Goal: Use online tool/utility: Utilize a website feature to perform a specific function

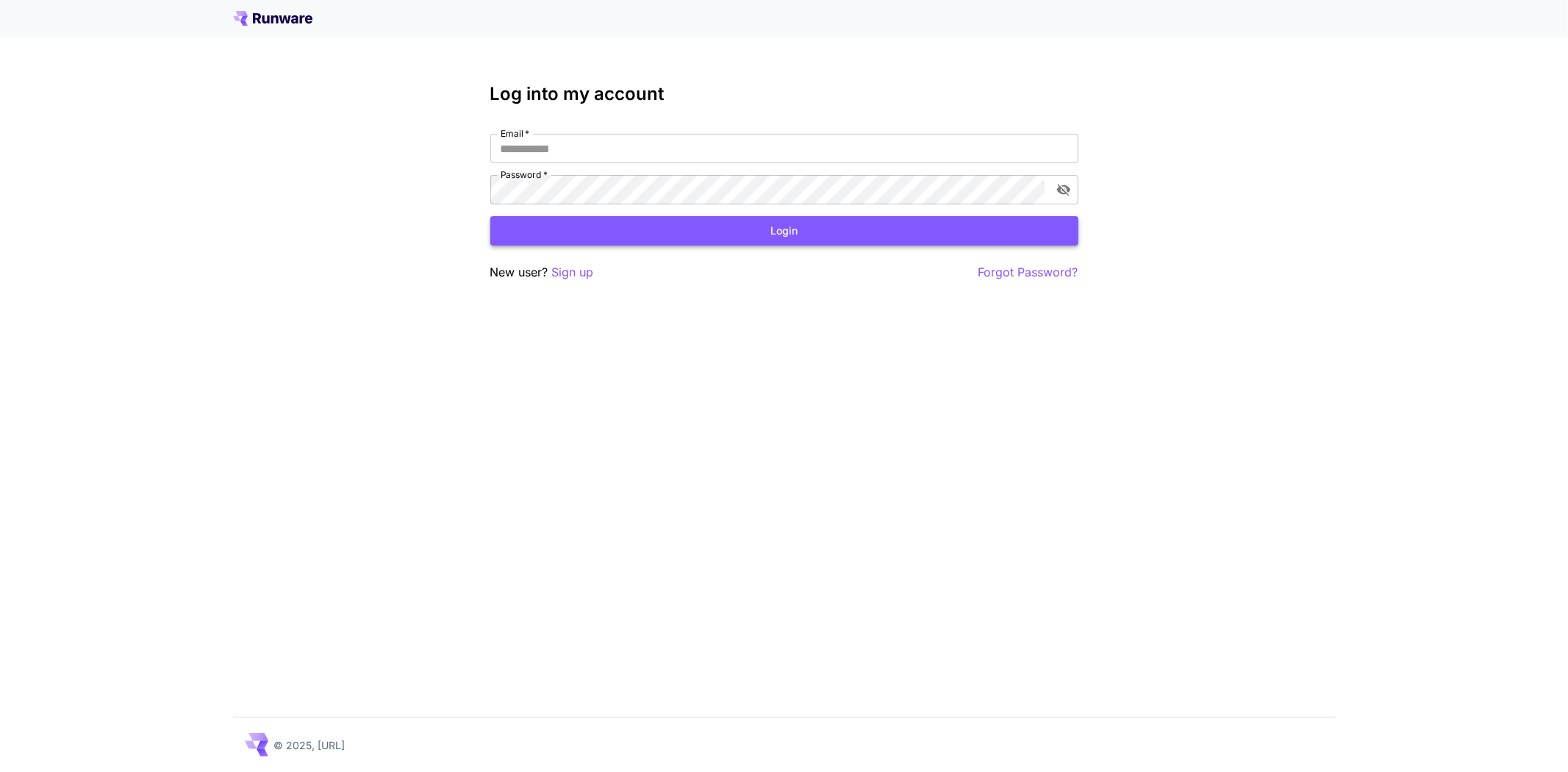
type input "**********"
click at [900, 231] on button "Login" at bounding box center [784, 231] width 588 height 30
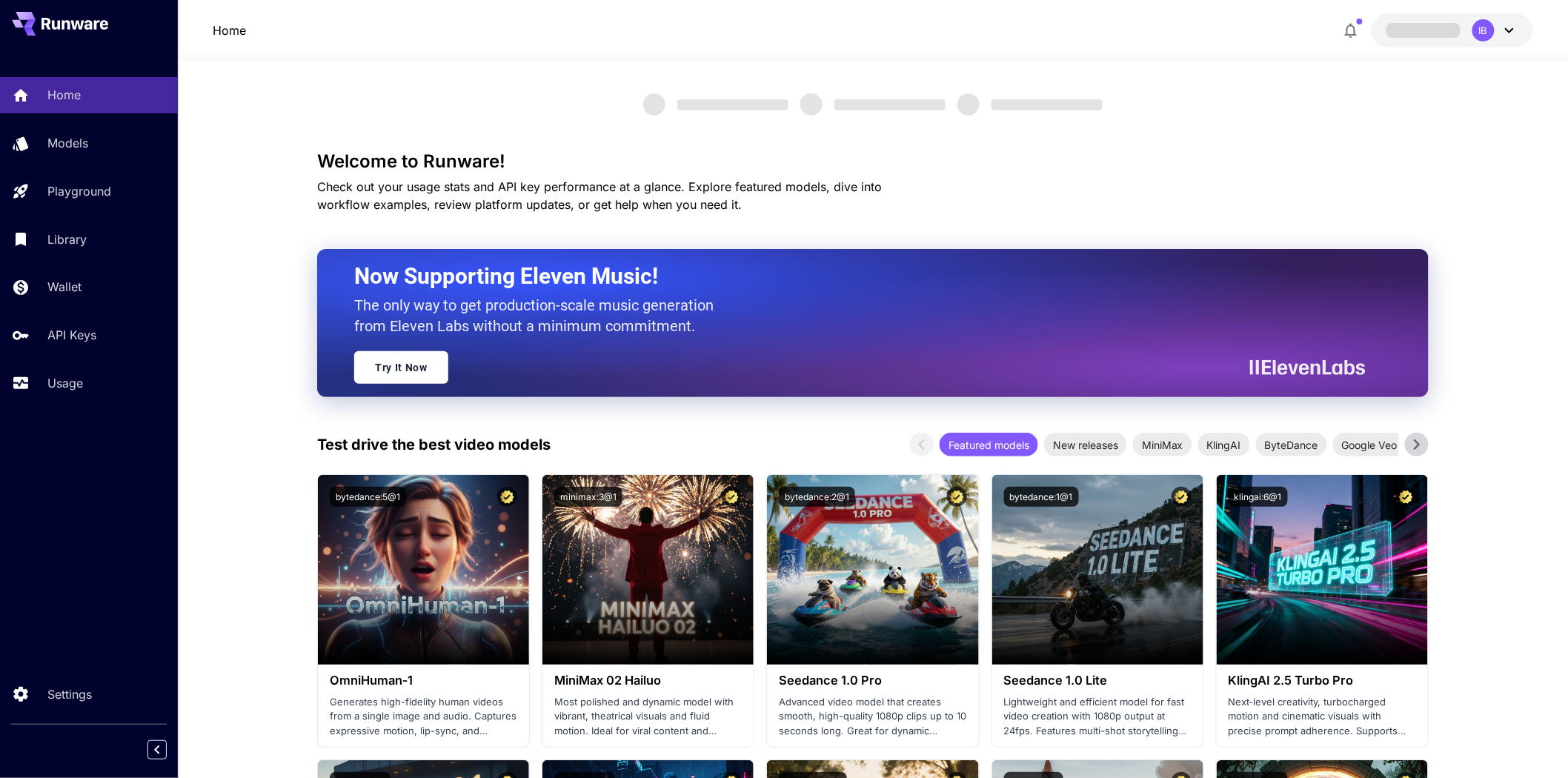
click at [1506, 30] on icon at bounding box center [1509, 29] width 17 height 17
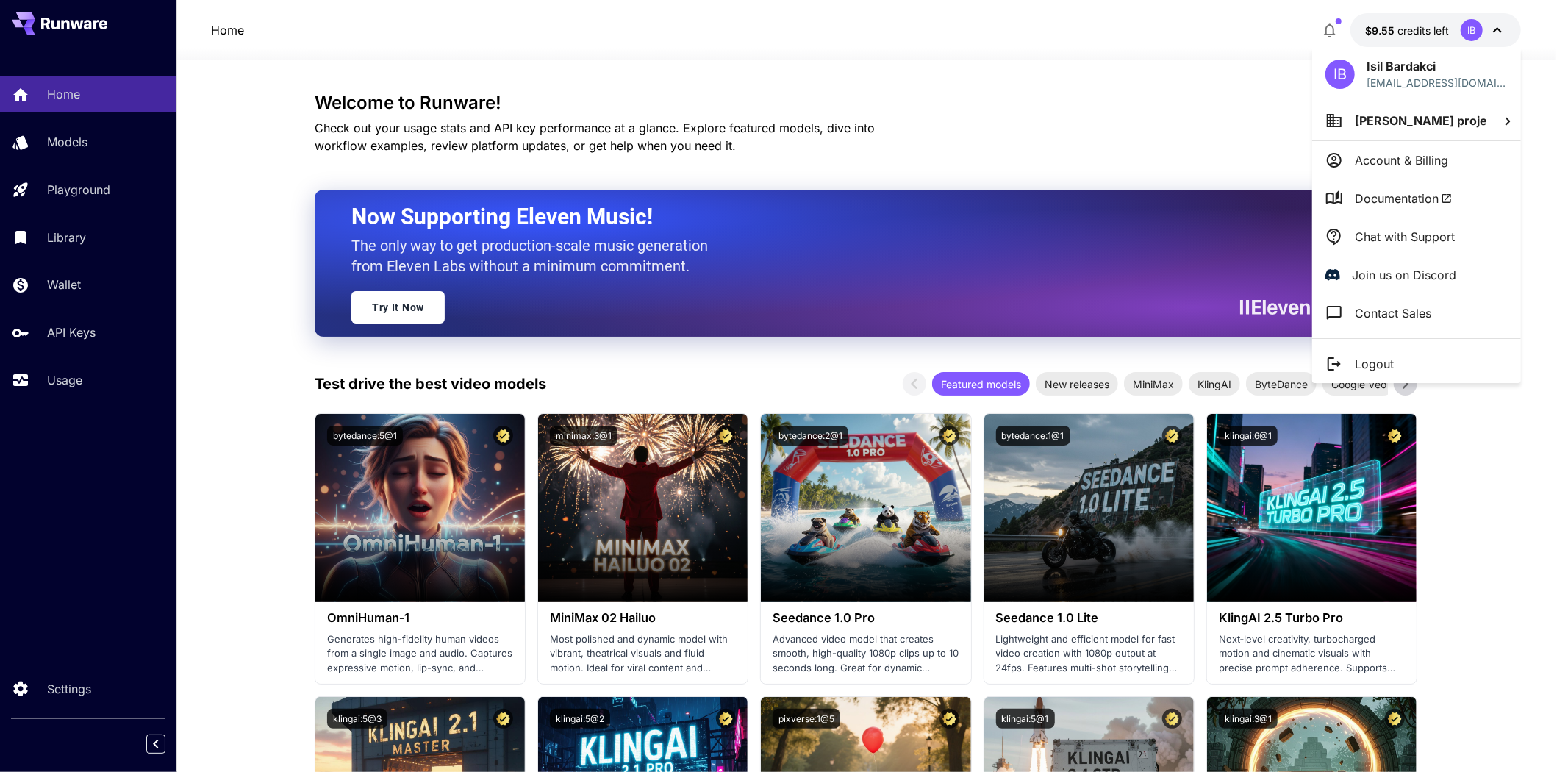
click at [1432, 27] on div at bounding box center [784, 386] width 1568 height 772
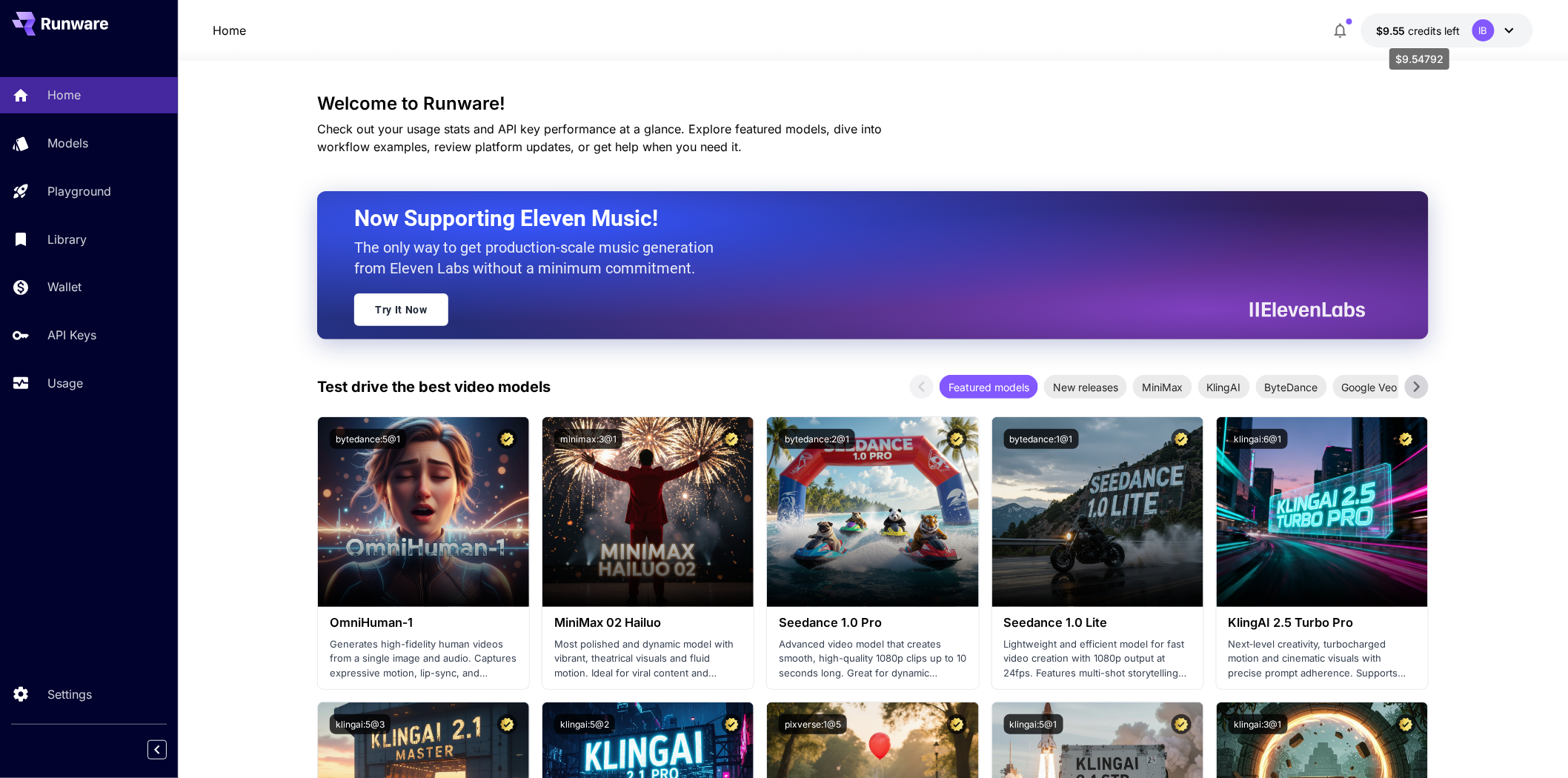
click at [1416, 23] on p "$9.55 credits left" at bounding box center [1418, 30] width 85 height 16
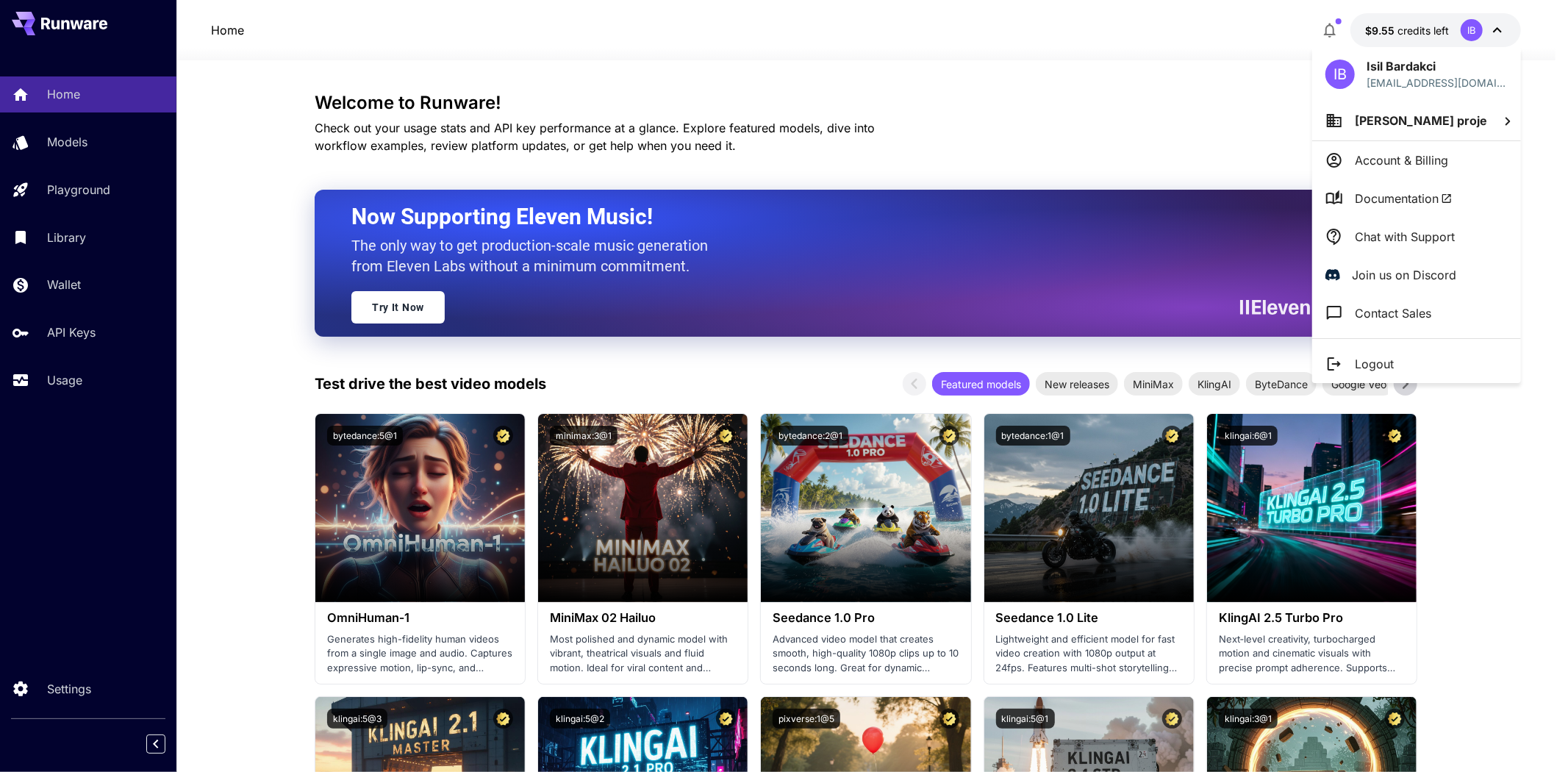
click at [89, 182] on div at bounding box center [784, 386] width 1568 height 772
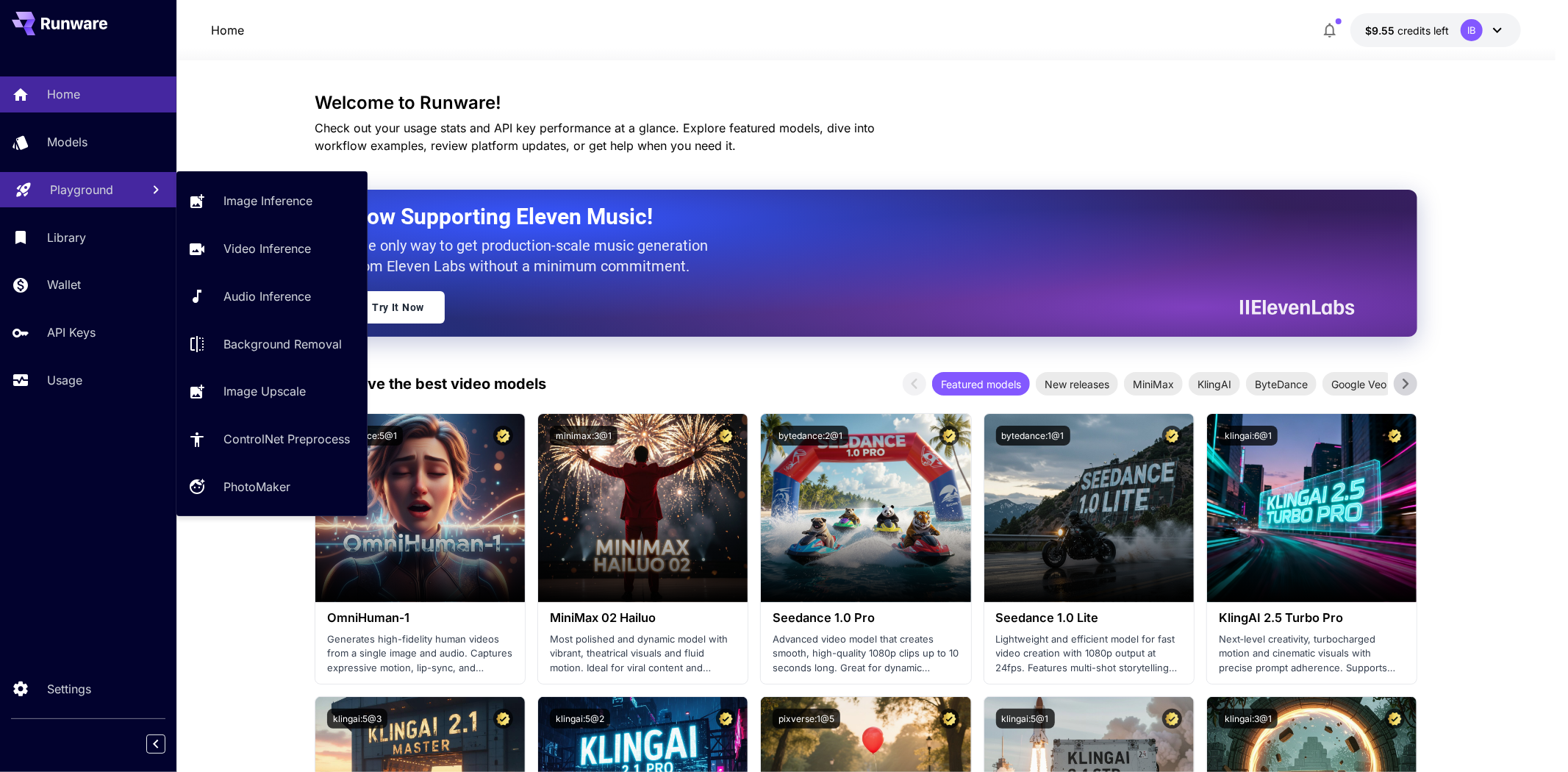
click at [40, 185] on link "Playground" at bounding box center [88, 190] width 177 height 36
